Goal: Transaction & Acquisition: Book appointment/travel/reservation

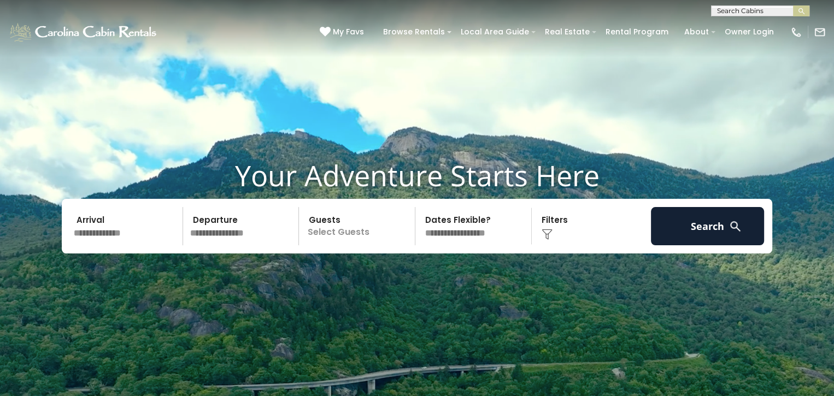
click at [462, 232] on select "**********" at bounding box center [475, 226] width 113 height 38
select select "*"
click at [419, 207] on select "**********" at bounding box center [475, 226] width 113 height 38
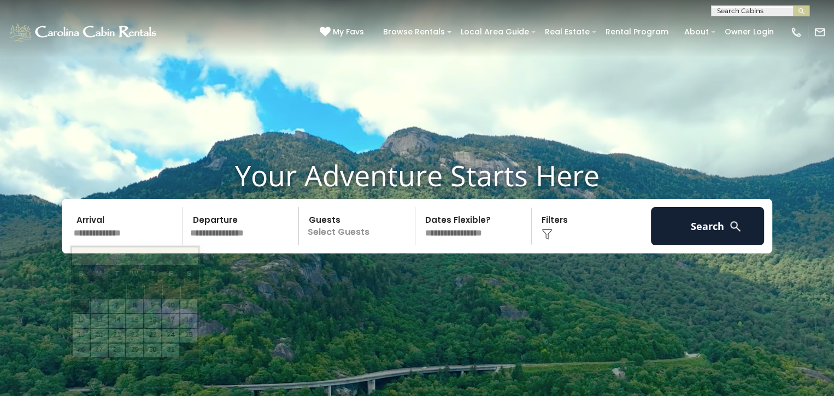
click at [111, 234] on input "text" at bounding box center [126, 226] width 113 height 38
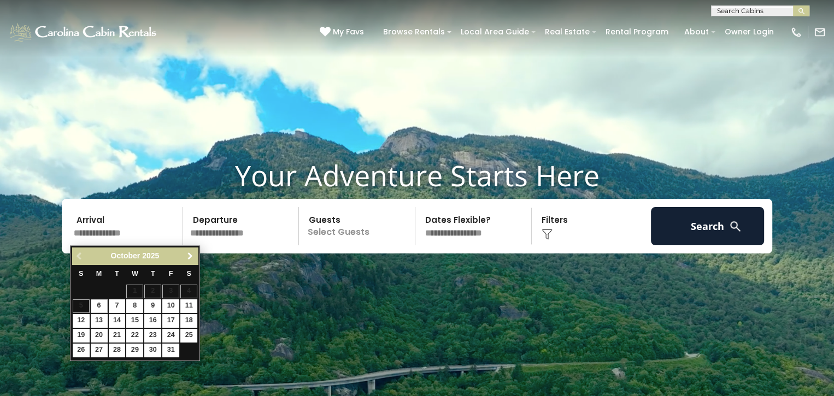
click at [186, 254] on span "Next" at bounding box center [190, 256] width 9 height 9
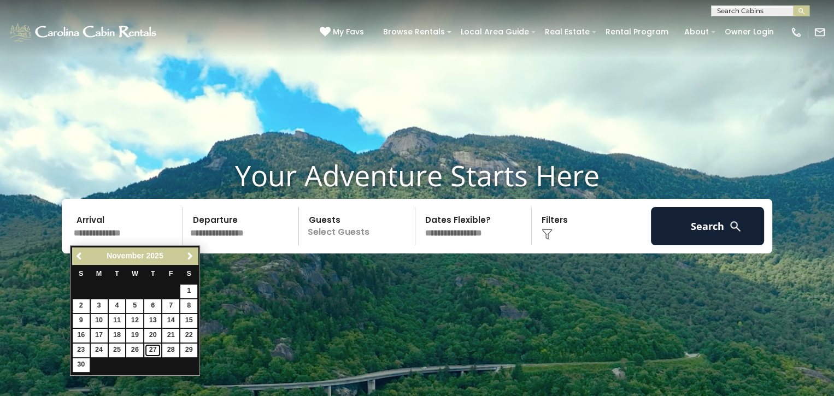
click at [150, 346] on link "27" at bounding box center [152, 351] width 17 height 14
type input "********"
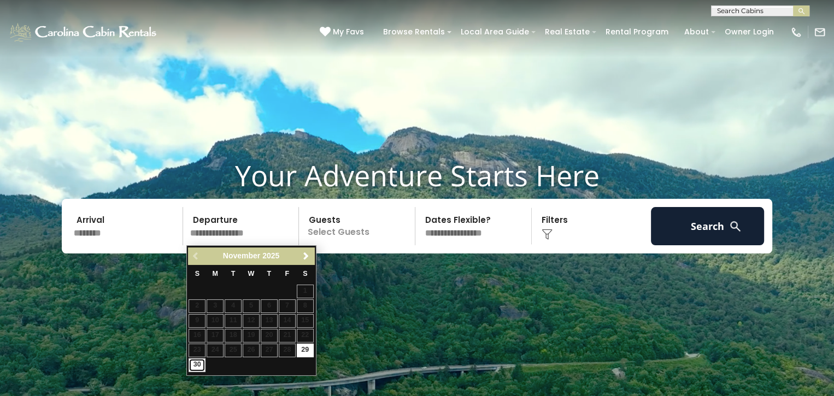
click at [196, 361] on link "30" at bounding box center [197, 366] width 17 height 14
type input "********"
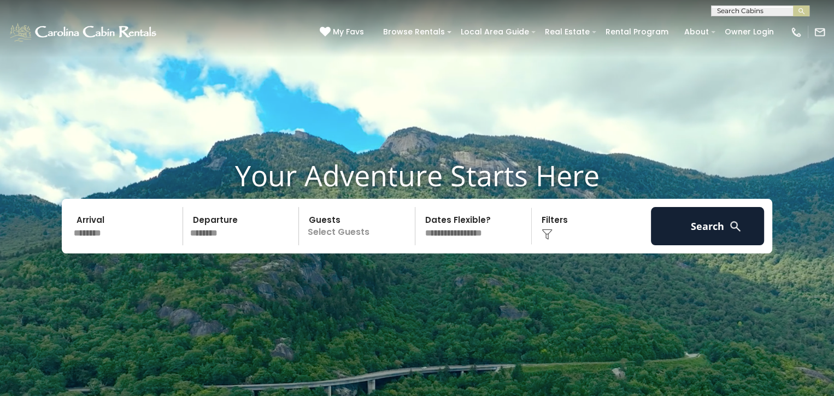
click at [354, 235] on p "Select Guests" at bounding box center [358, 226] width 113 height 38
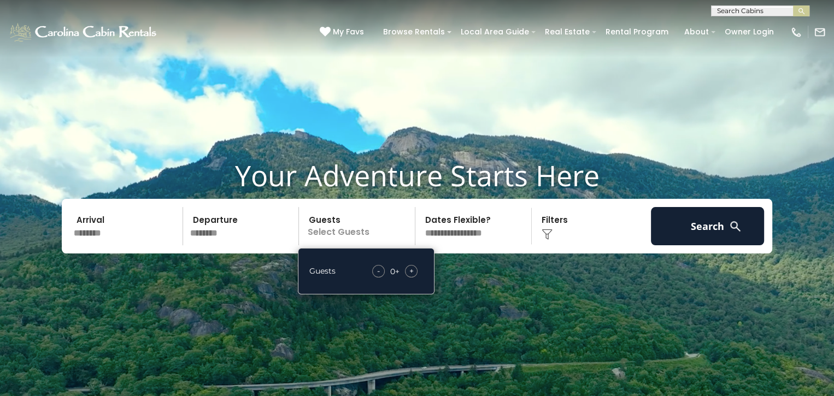
click at [413, 271] on span "+" at bounding box center [411, 271] width 4 height 11
click at [412, 272] on span "+" at bounding box center [411, 271] width 4 height 11
click at [412, 271] on span "+" at bounding box center [411, 271] width 4 height 11
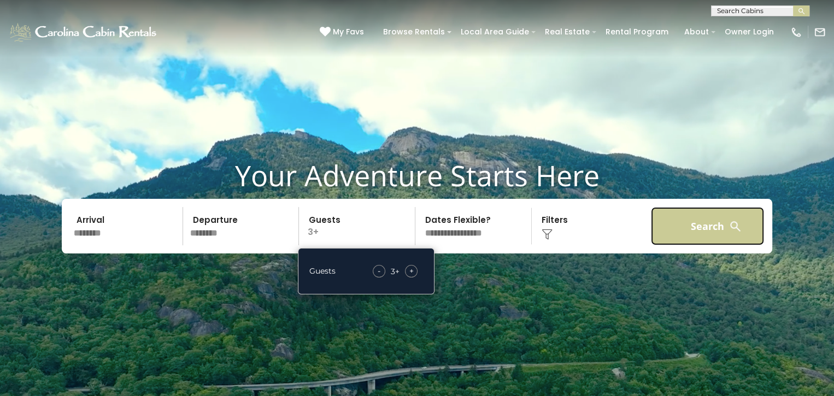
click at [708, 223] on button "Search" at bounding box center [707, 226] width 113 height 38
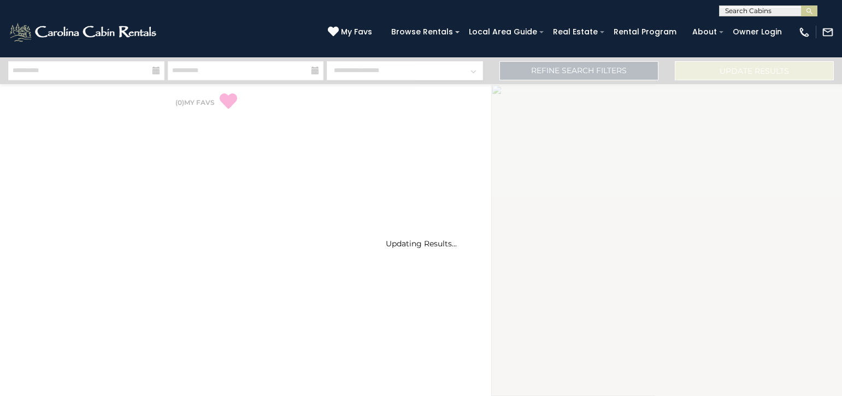
select select "*"
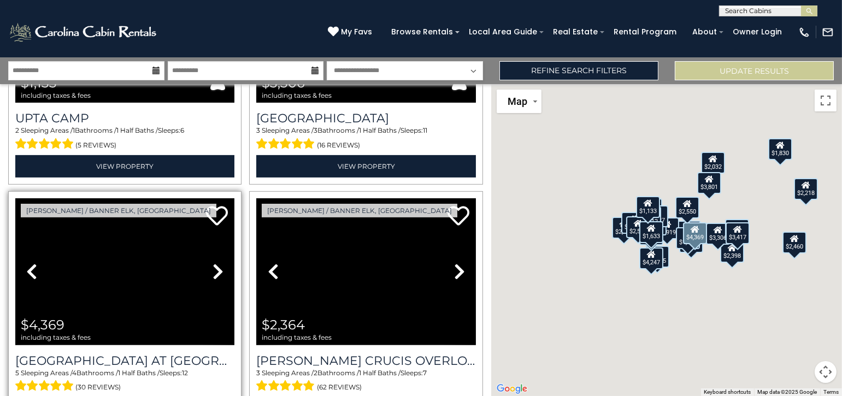
scroll to position [710, 0]
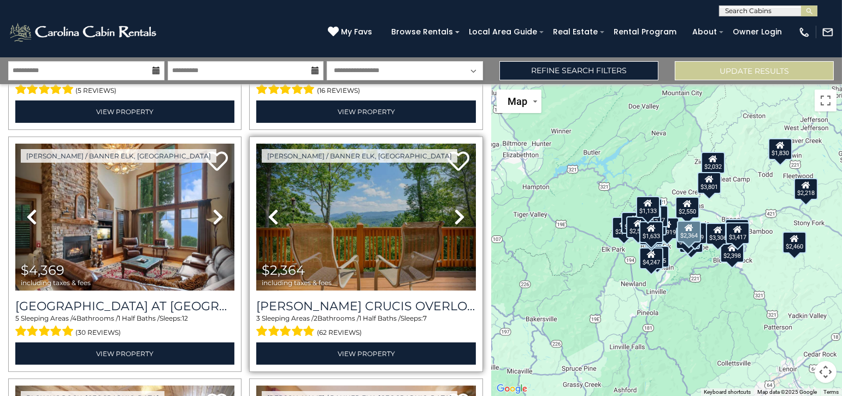
click at [456, 208] on icon at bounding box center [459, 216] width 11 height 17
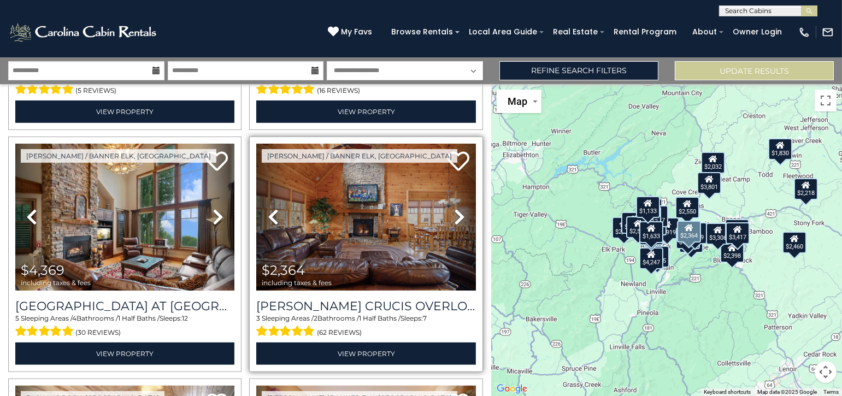
click at [455, 208] on icon at bounding box center [459, 216] width 11 height 17
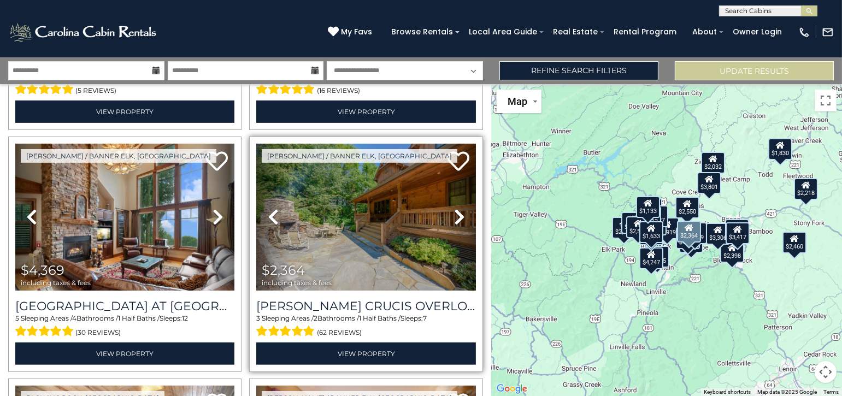
click at [455, 208] on icon at bounding box center [459, 216] width 11 height 17
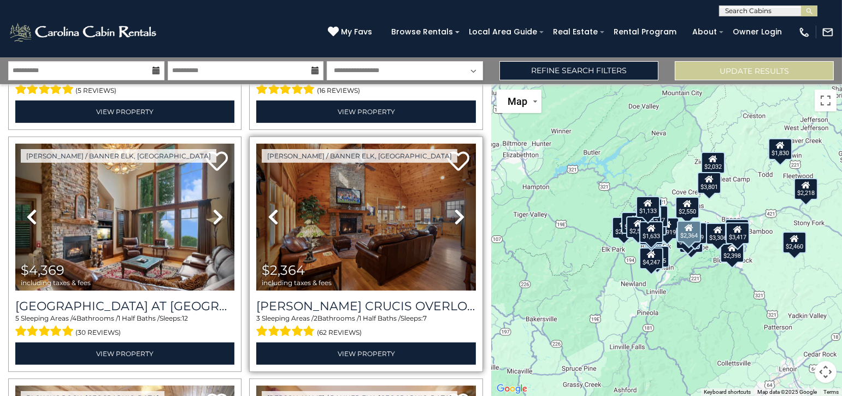
click at [455, 208] on icon at bounding box center [459, 216] width 11 height 17
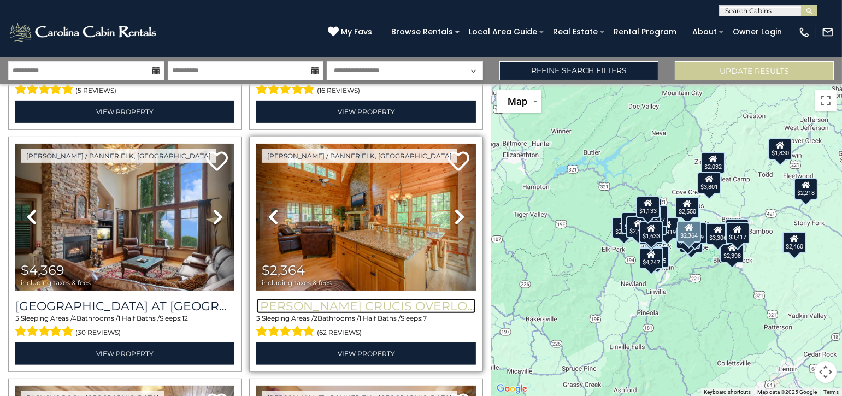
click at [334, 299] on h3 "[PERSON_NAME] Crucis Overlook" at bounding box center [365, 306] width 219 height 15
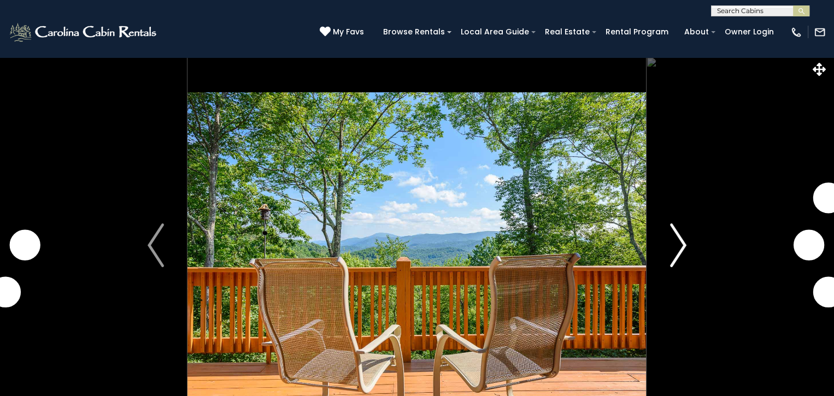
click at [679, 243] on img "Next" at bounding box center [678, 246] width 16 height 44
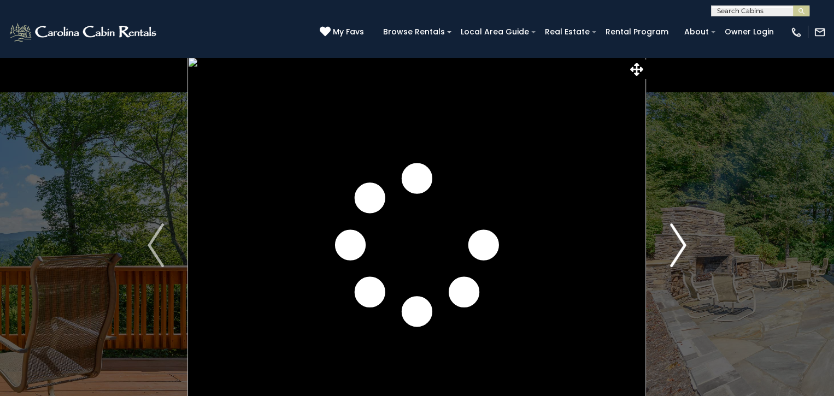
click at [679, 246] on img "Next" at bounding box center [678, 246] width 16 height 44
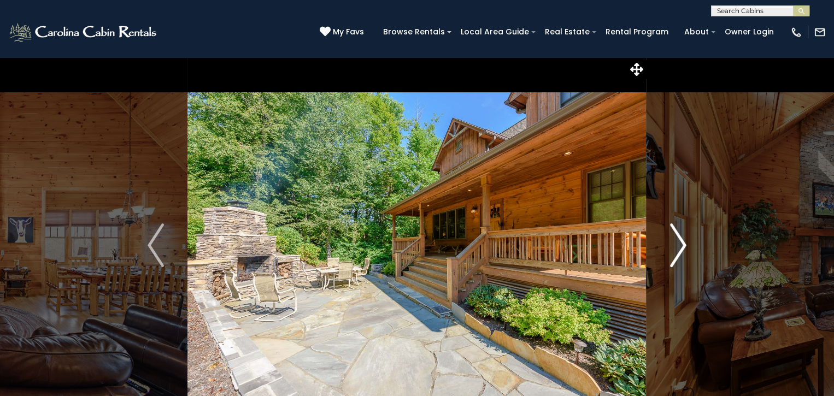
click at [678, 245] on img "Next" at bounding box center [678, 246] width 16 height 44
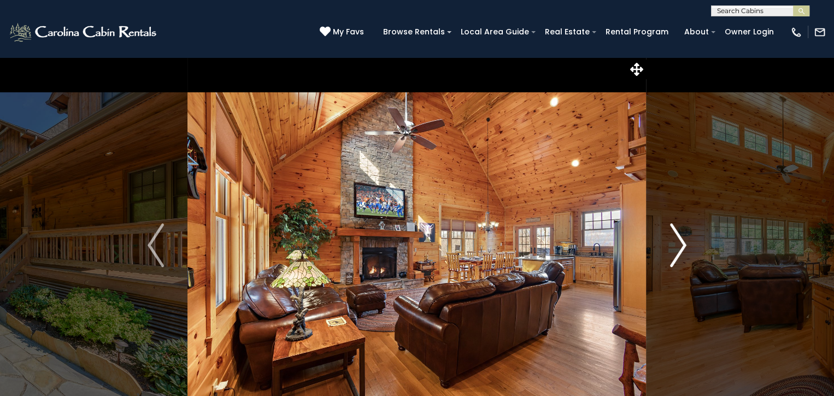
click at [678, 245] on img "Next" at bounding box center [678, 246] width 16 height 44
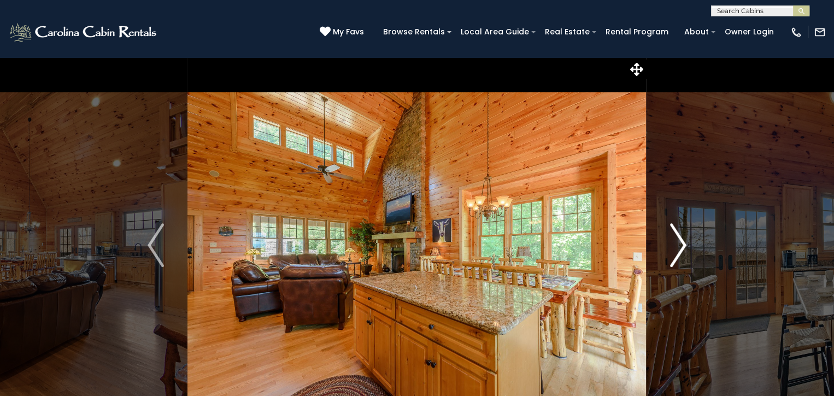
click at [678, 245] on img "Next" at bounding box center [678, 246] width 16 height 44
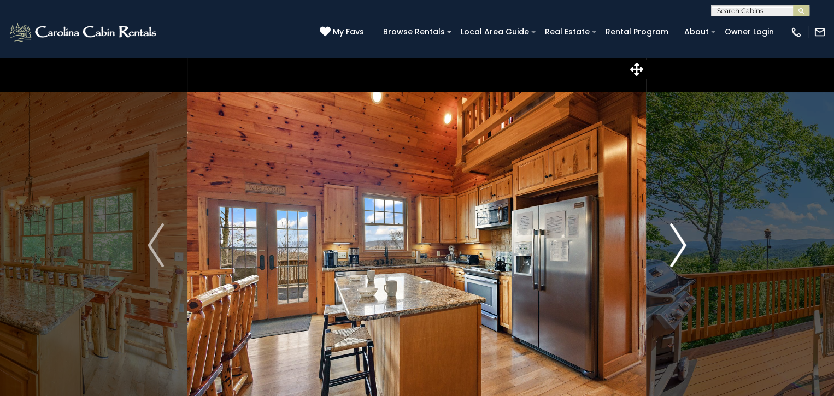
click at [678, 245] on img "Next" at bounding box center [678, 246] width 16 height 44
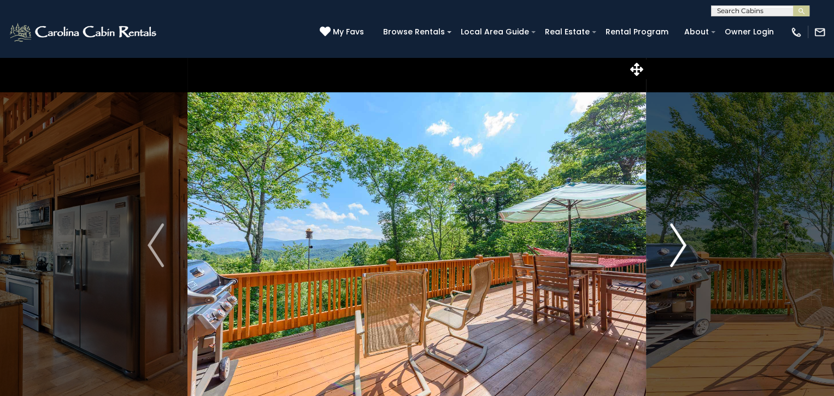
click at [678, 245] on img "Next" at bounding box center [678, 246] width 16 height 44
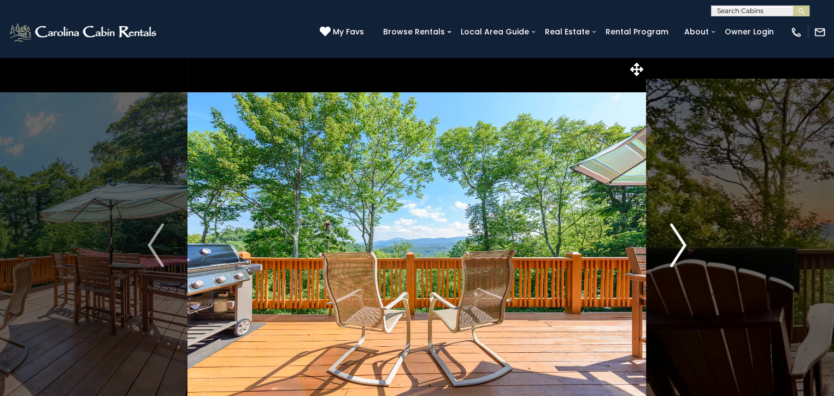
click at [678, 245] on img "Next" at bounding box center [678, 246] width 16 height 44
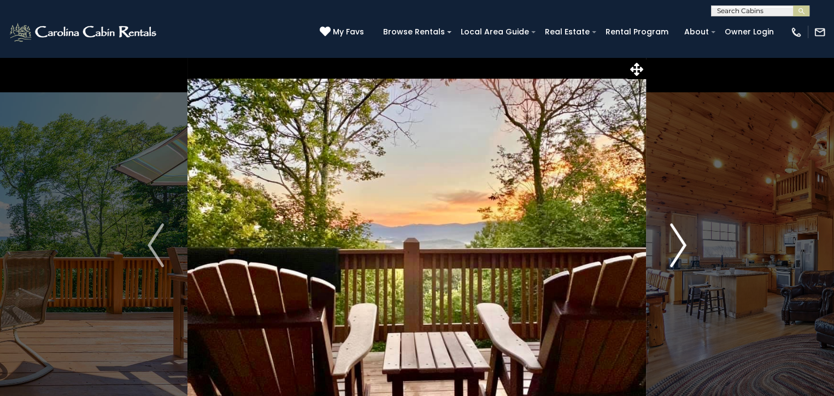
click at [678, 245] on img "Next" at bounding box center [678, 246] width 16 height 44
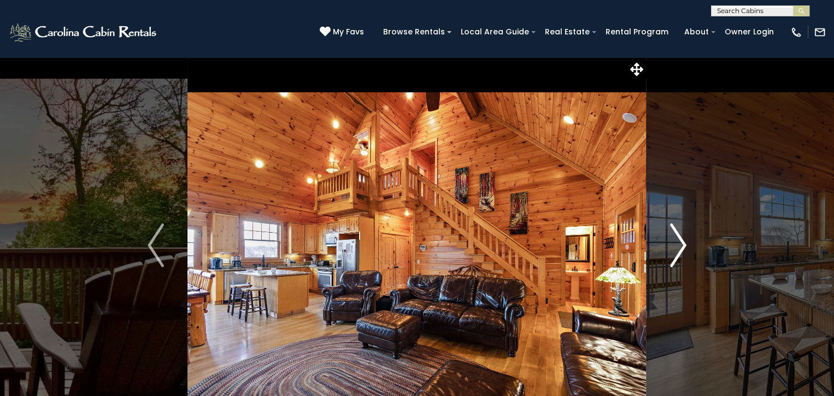
click at [678, 245] on img "Next" at bounding box center [678, 246] width 16 height 44
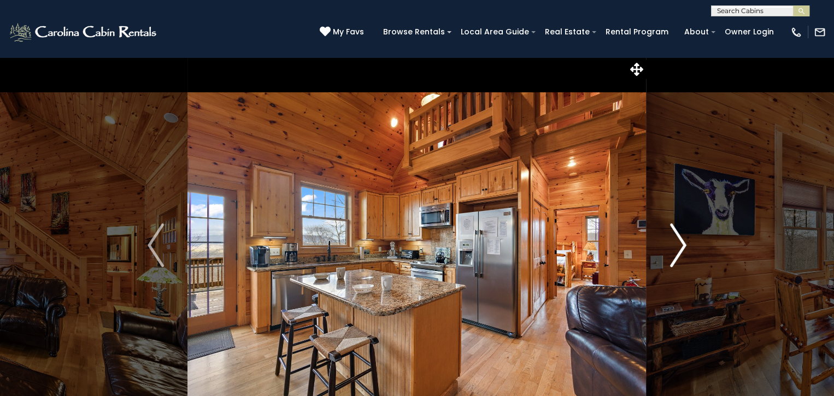
click at [678, 245] on img "Next" at bounding box center [678, 246] width 16 height 44
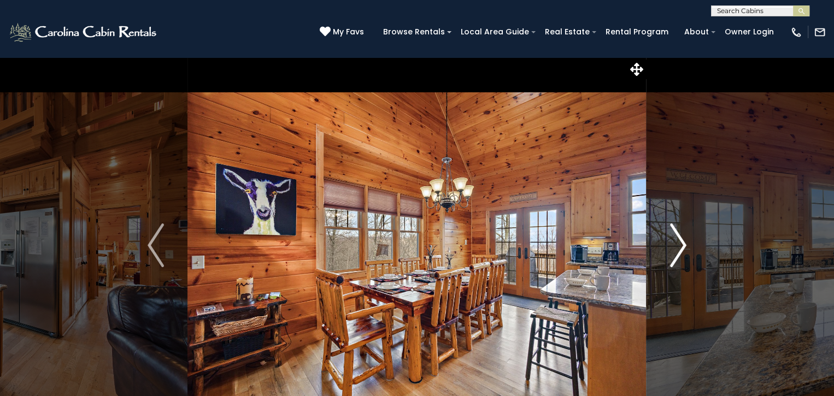
click at [678, 245] on img "Next" at bounding box center [678, 246] width 16 height 44
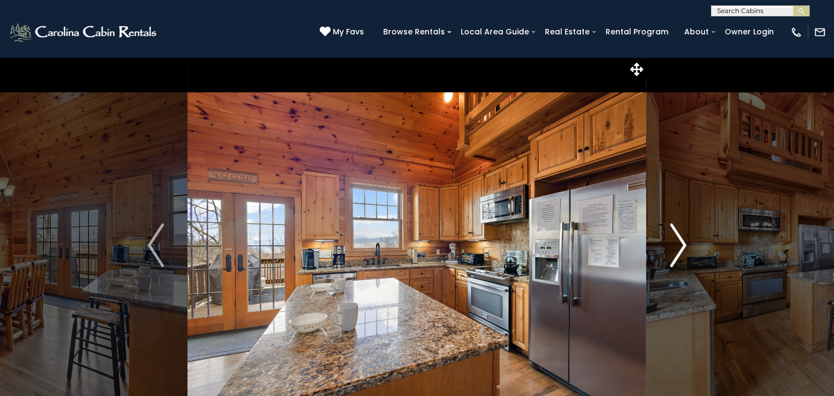
click at [678, 245] on img "Next" at bounding box center [678, 246] width 16 height 44
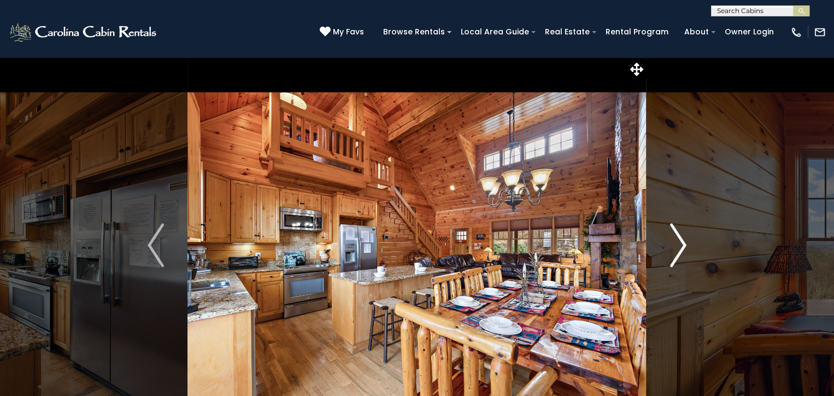
click at [678, 245] on img "Next" at bounding box center [678, 246] width 16 height 44
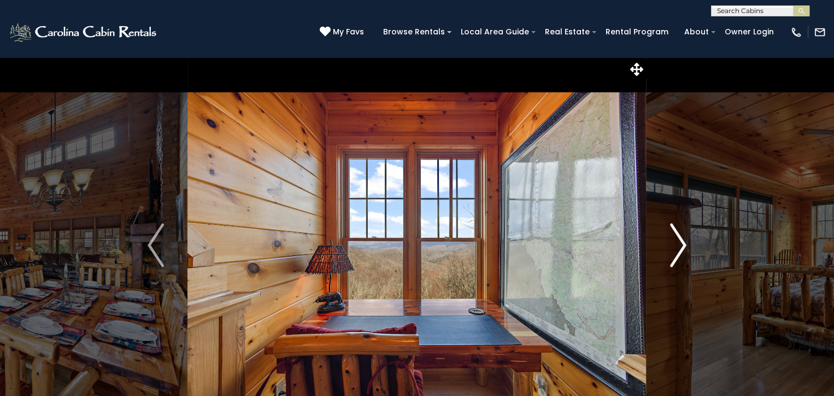
click at [678, 245] on img "Next" at bounding box center [678, 246] width 16 height 44
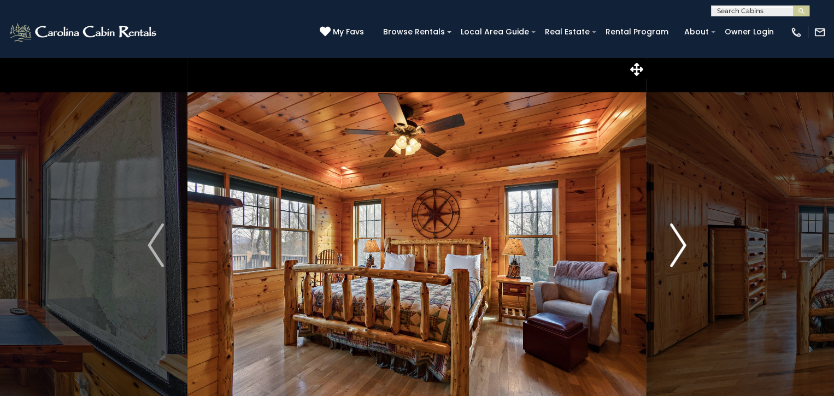
click at [678, 245] on img "Next" at bounding box center [678, 246] width 16 height 44
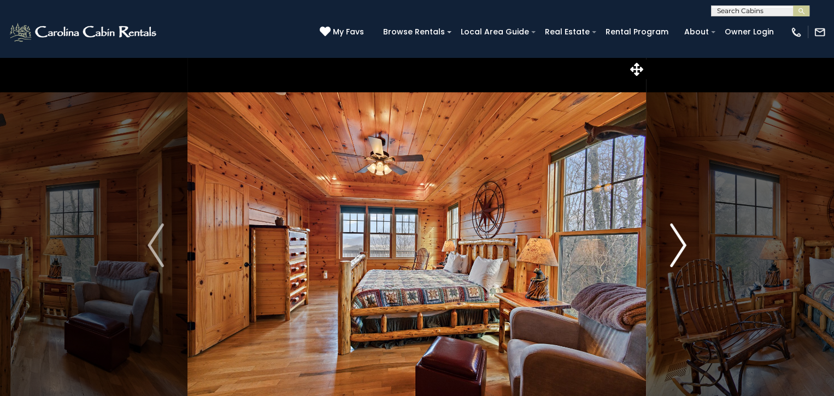
click at [678, 245] on img "Next" at bounding box center [678, 246] width 16 height 44
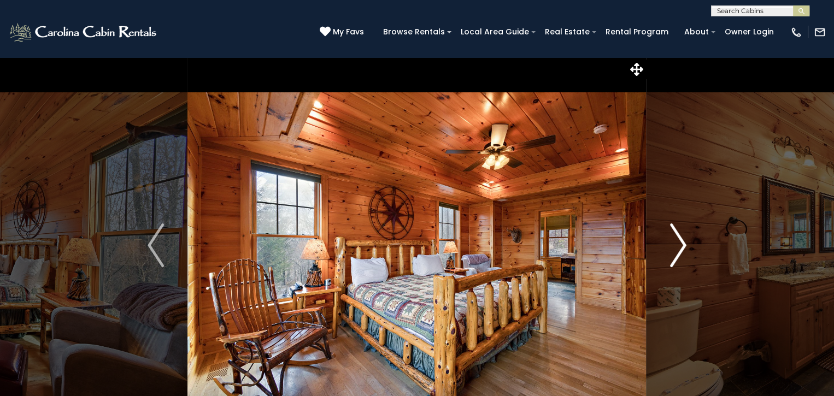
click at [678, 245] on img "Next" at bounding box center [678, 246] width 16 height 44
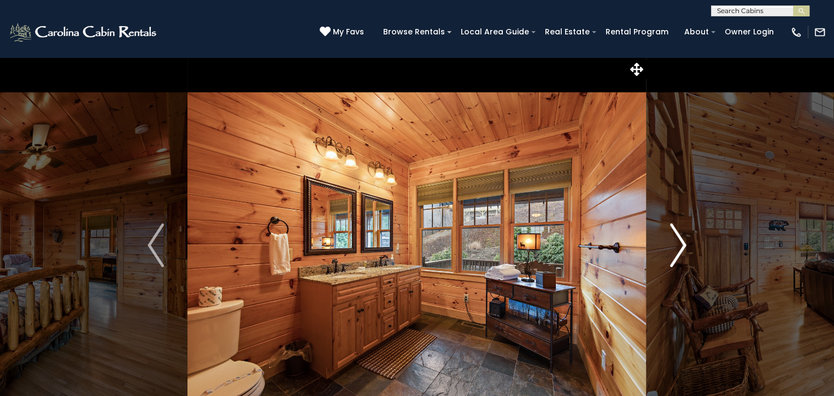
click at [678, 245] on img "Next" at bounding box center [678, 246] width 16 height 44
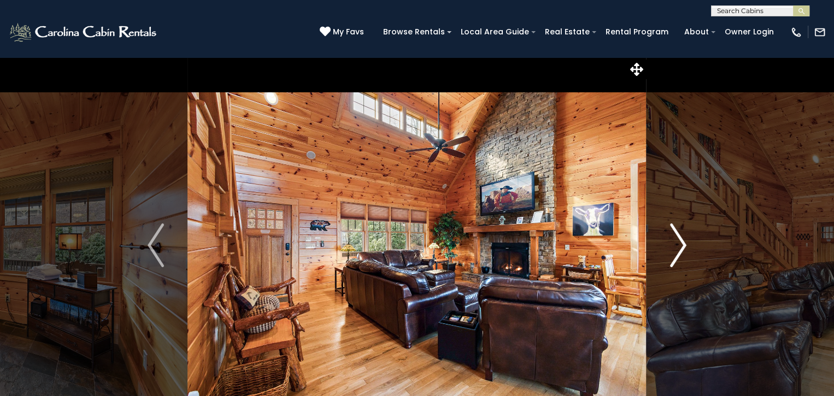
click at [678, 245] on img "Next" at bounding box center [678, 246] width 16 height 44
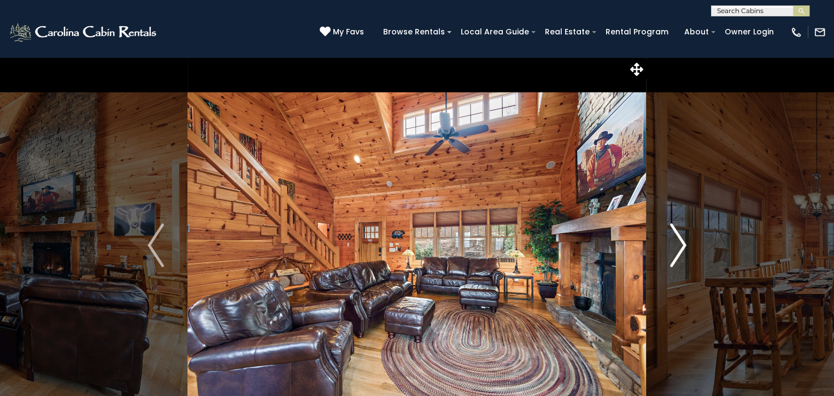
click at [678, 239] on img "Next" at bounding box center [678, 246] width 16 height 44
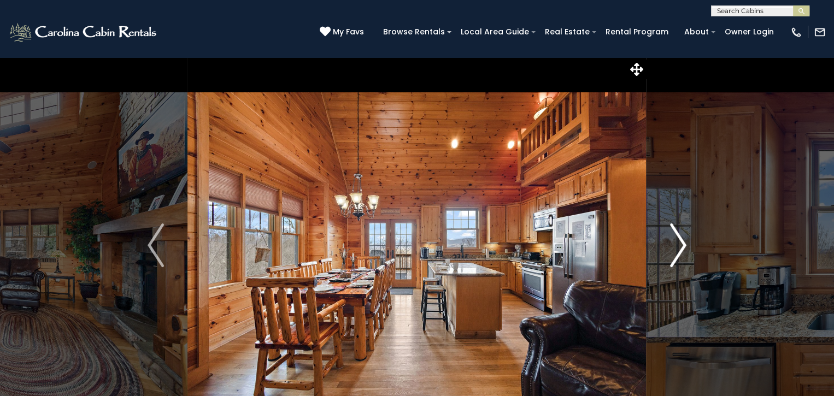
click at [680, 240] on img "Next" at bounding box center [678, 246] width 16 height 44
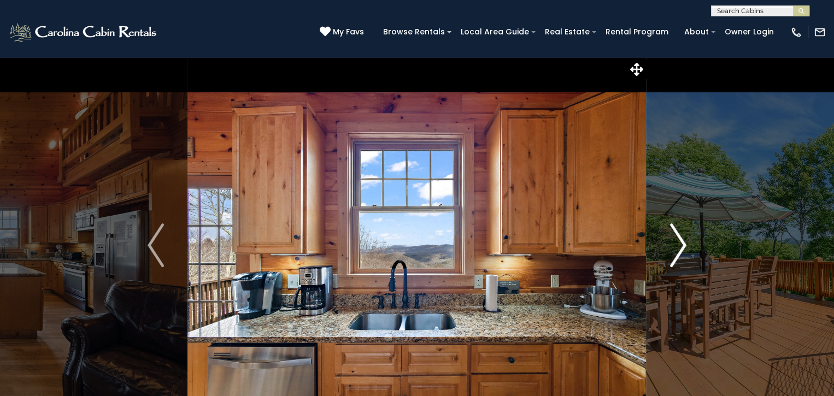
click at [682, 240] on img "Next" at bounding box center [678, 246] width 16 height 44
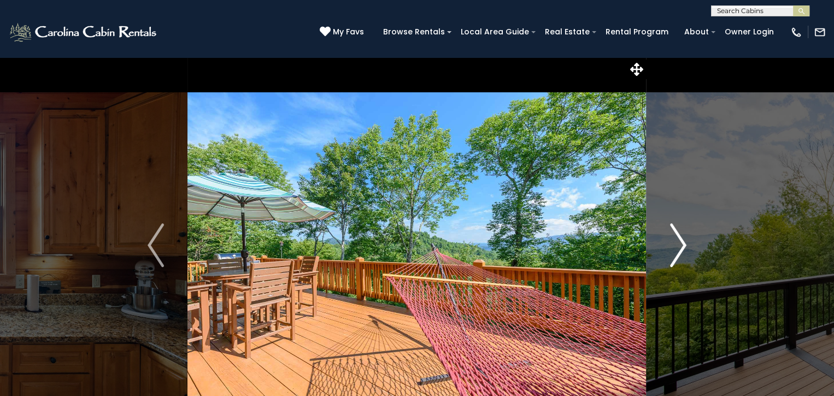
click at [674, 242] on img "Next" at bounding box center [678, 246] width 16 height 44
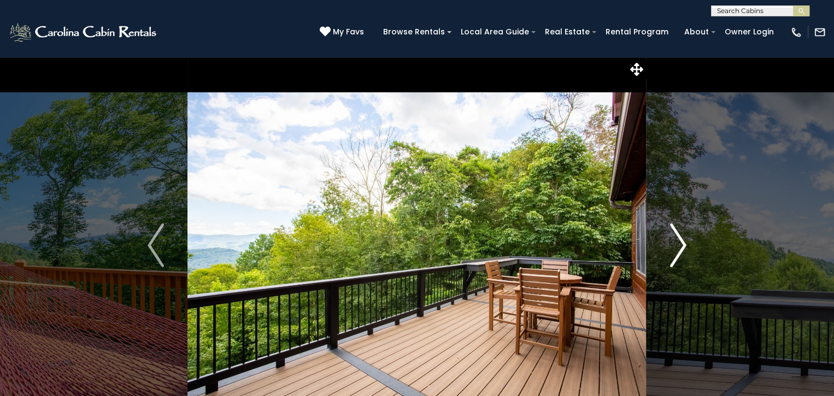
click at [673, 244] on img "Next" at bounding box center [678, 246] width 16 height 44
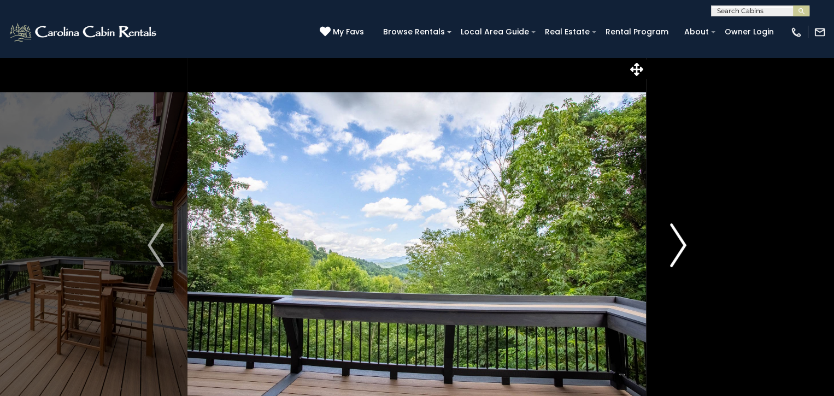
click at [673, 244] on img "Next" at bounding box center [678, 246] width 16 height 44
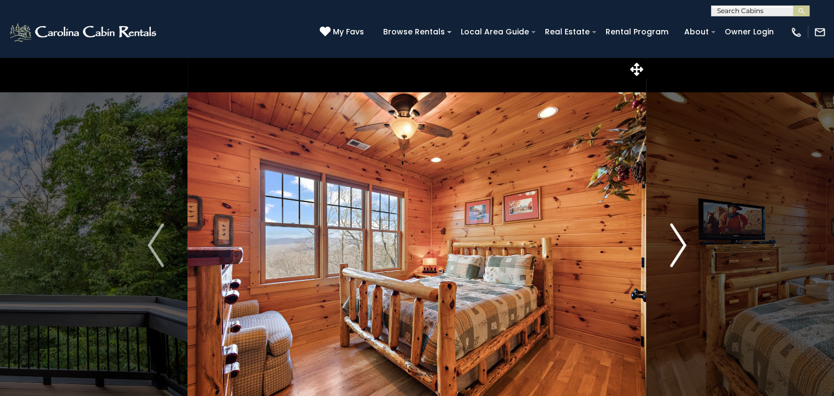
click at [673, 244] on img "Next" at bounding box center [678, 246] width 16 height 44
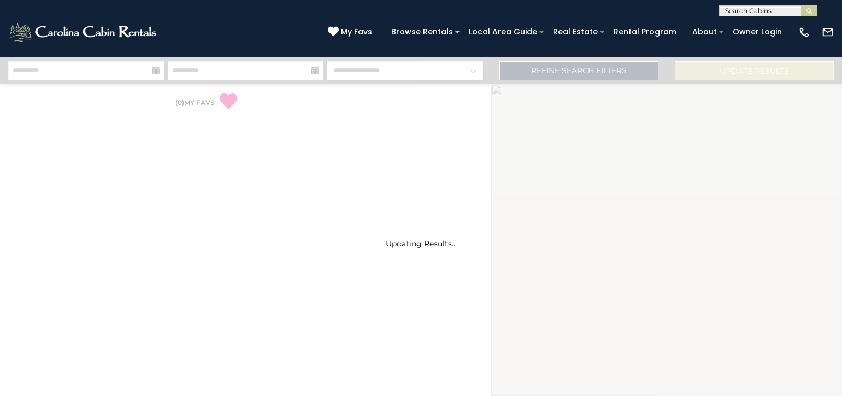
select select "*"
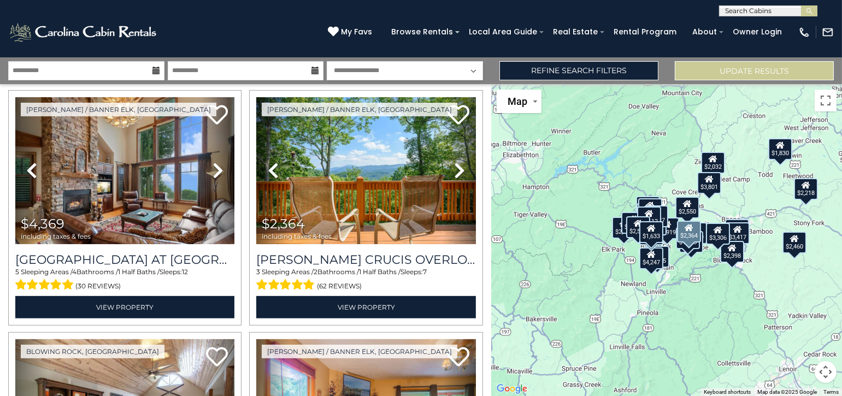
scroll to position [765, 0]
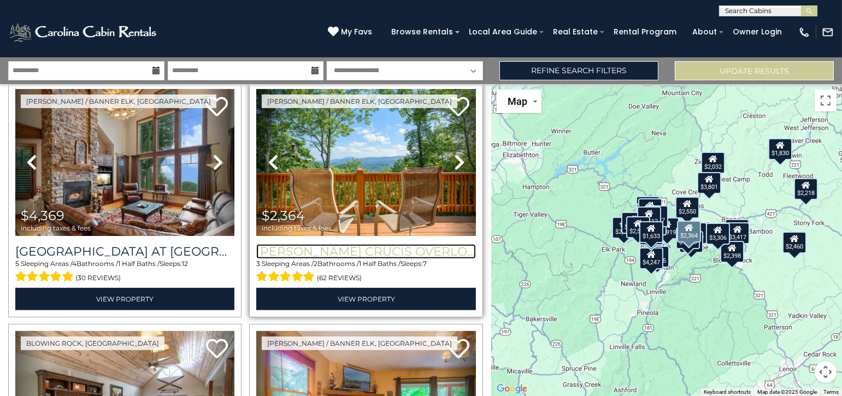
click at [354, 244] on h3 "[PERSON_NAME] Crucis Overlook" at bounding box center [365, 251] width 219 height 15
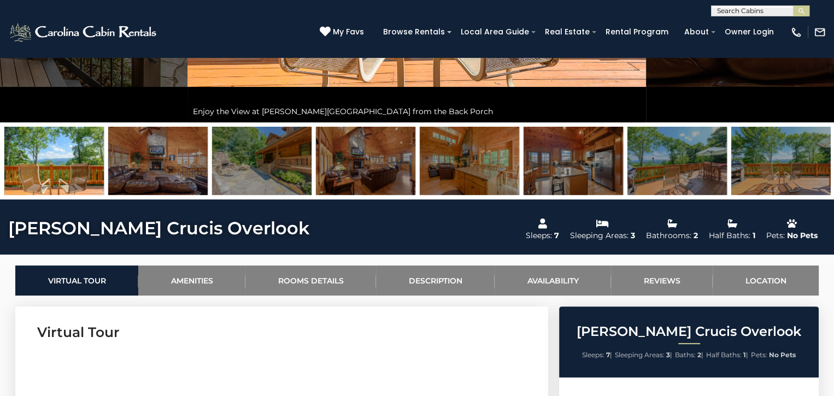
scroll to position [437, 0]
